Goal: Transaction & Acquisition: Subscribe to service/newsletter

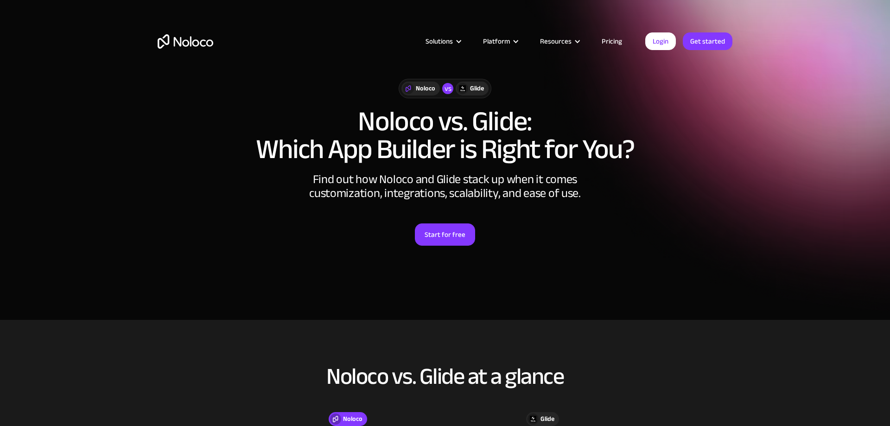
click at [617, 41] on link "Pricing" at bounding box center [612, 41] width 44 height 12
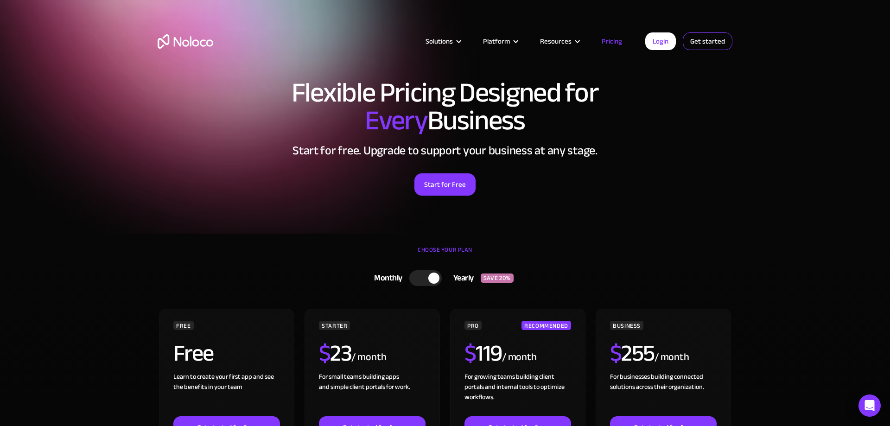
click at [701, 40] on link "Get started" at bounding box center [708, 41] width 50 height 18
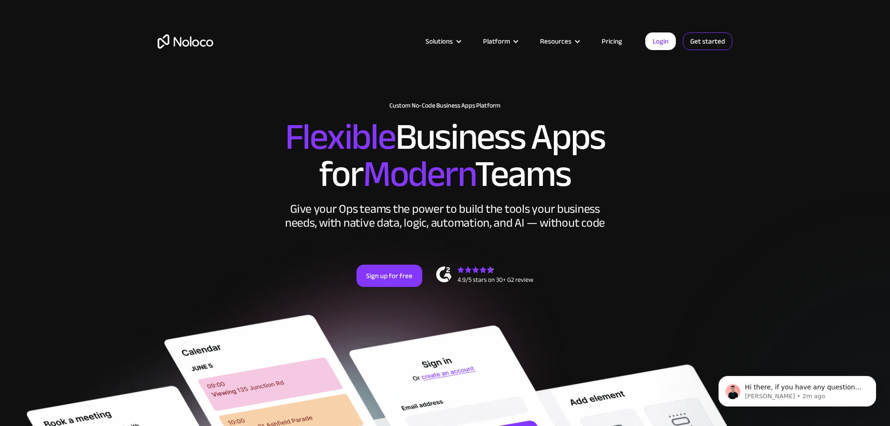
click at [706, 43] on link "Get started" at bounding box center [708, 41] width 50 height 18
